Goal: Information Seeking & Learning: Learn about a topic

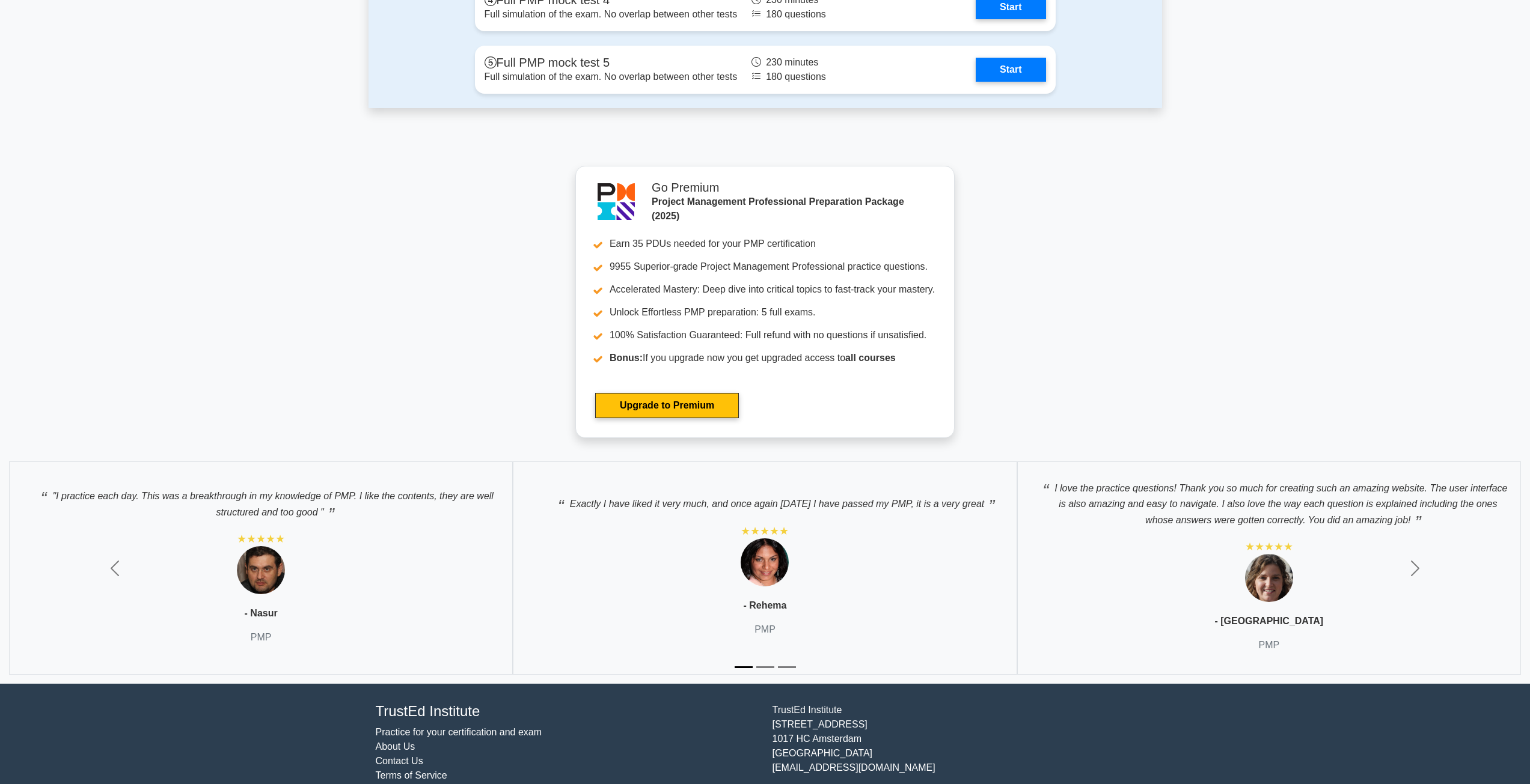
scroll to position [3725, 0]
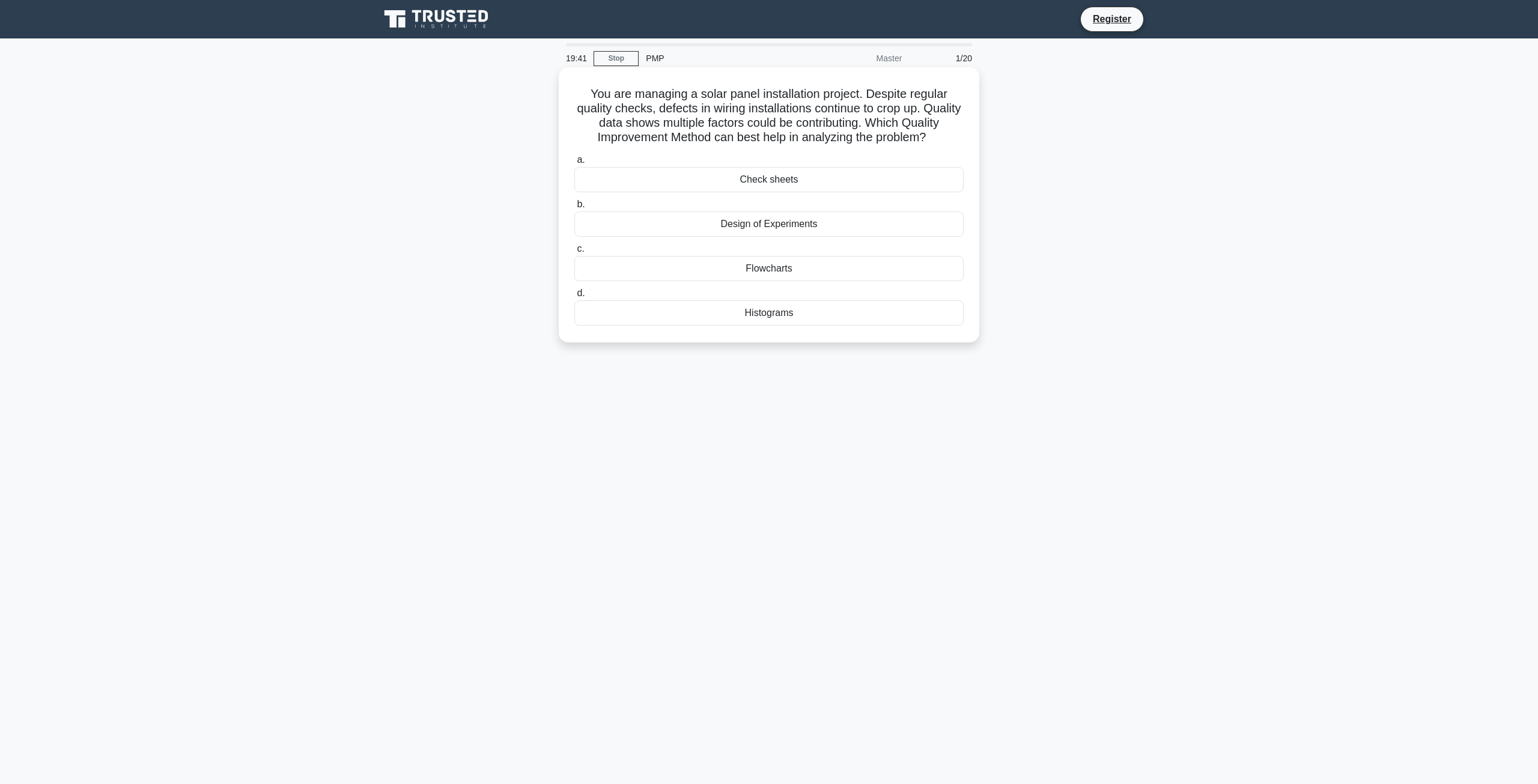
click at [761, 324] on div "Histograms" at bounding box center [769, 313] width 389 height 25
click at [575, 298] on input "d. Histograms" at bounding box center [575, 293] width 0 height 8
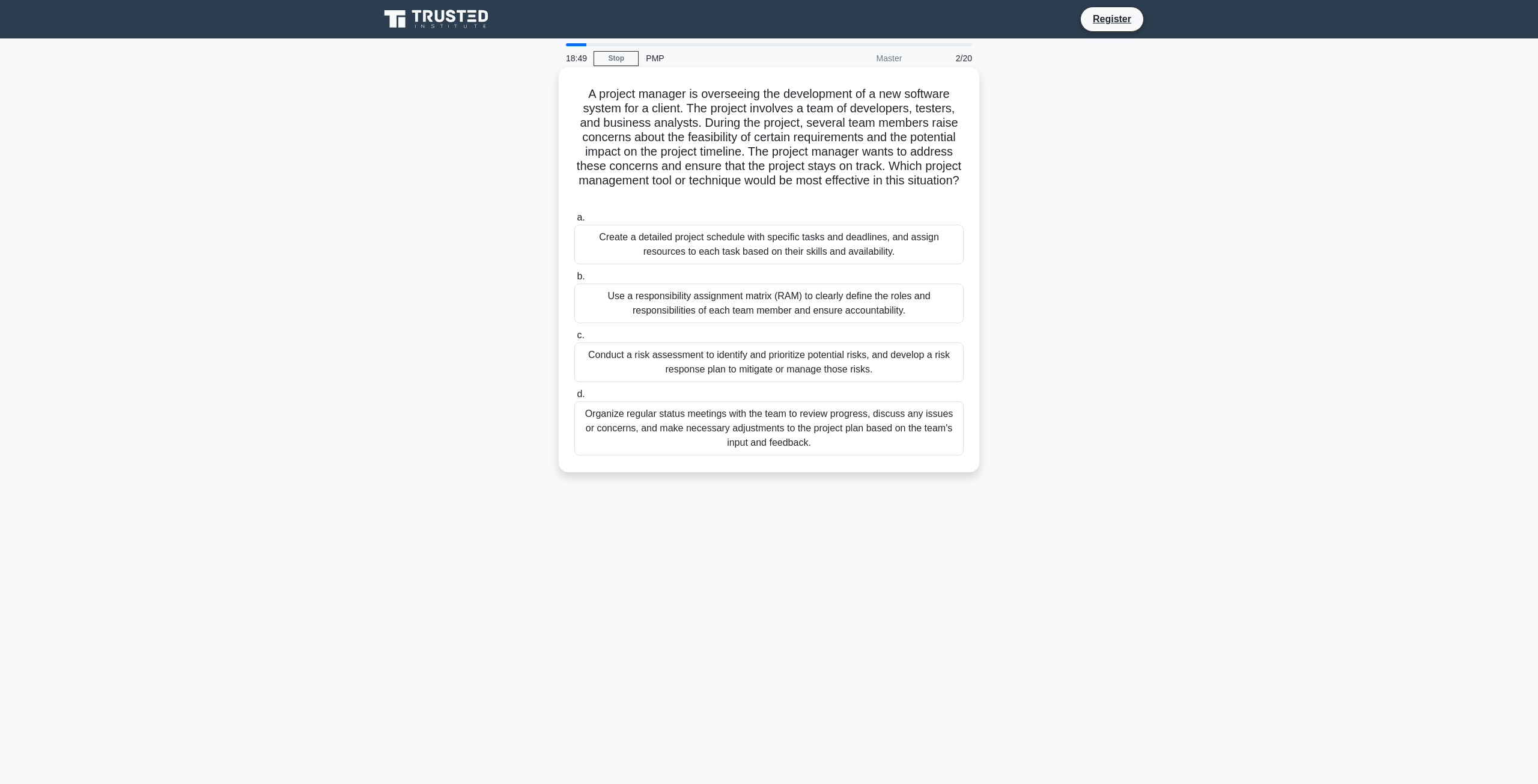
click at [749, 247] on div "Create a detailed project schedule with specific tasks and deadlines, and assig…" at bounding box center [769, 245] width 389 height 40
click at [575, 222] on input "a. Create a detailed project schedule with specific tasks and deadlines, and as…" at bounding box center [575, 217] width 0 height 8
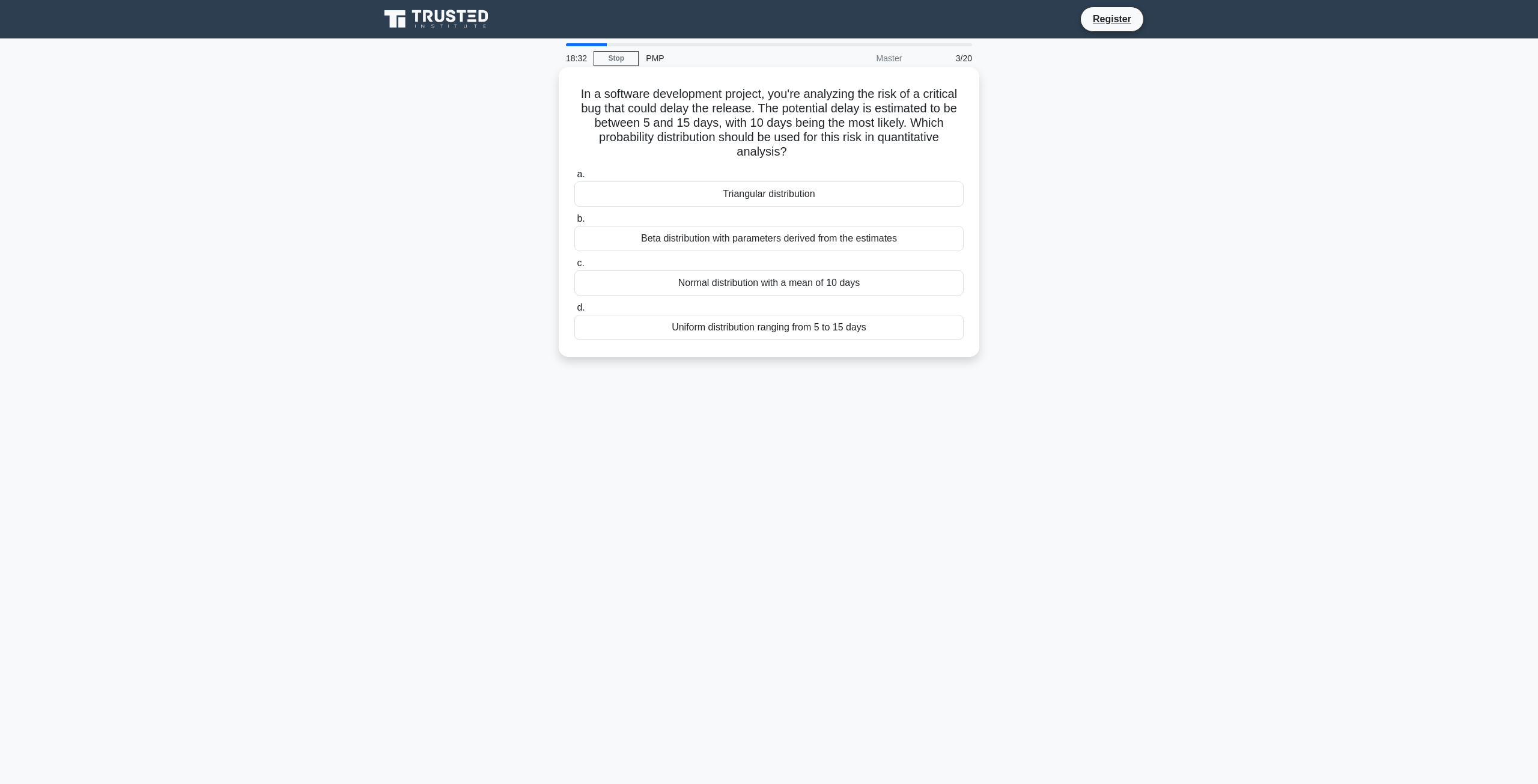
click at [785, 279] on div "Normal distribution with a mean of 10 days" at bounding box center [769, 283] width 389 height 25
click at [575, 267] on input "c. Normal distribution with a mean of 10 days" at bounding box center [575, 263] width 0 height 8
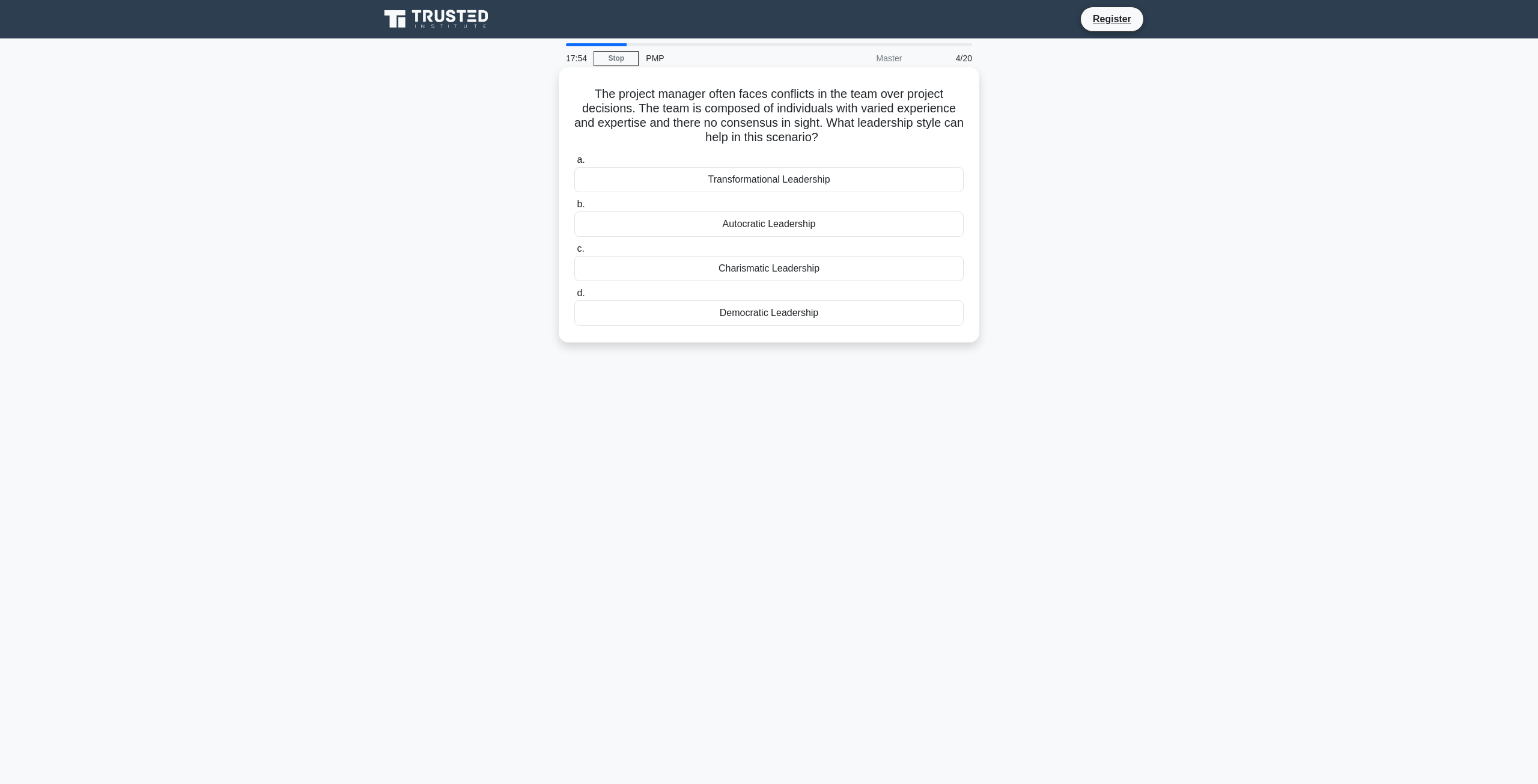
click at [715, 219] on div "Autocratic Leadership" at bounding box center [769, 224] width 389 height 25
click at [575, 209] on input "b. Autocratic Leadership" at bounding box center [575, 204] width 0 height 8
